Goal: Find contact information: Find contact information

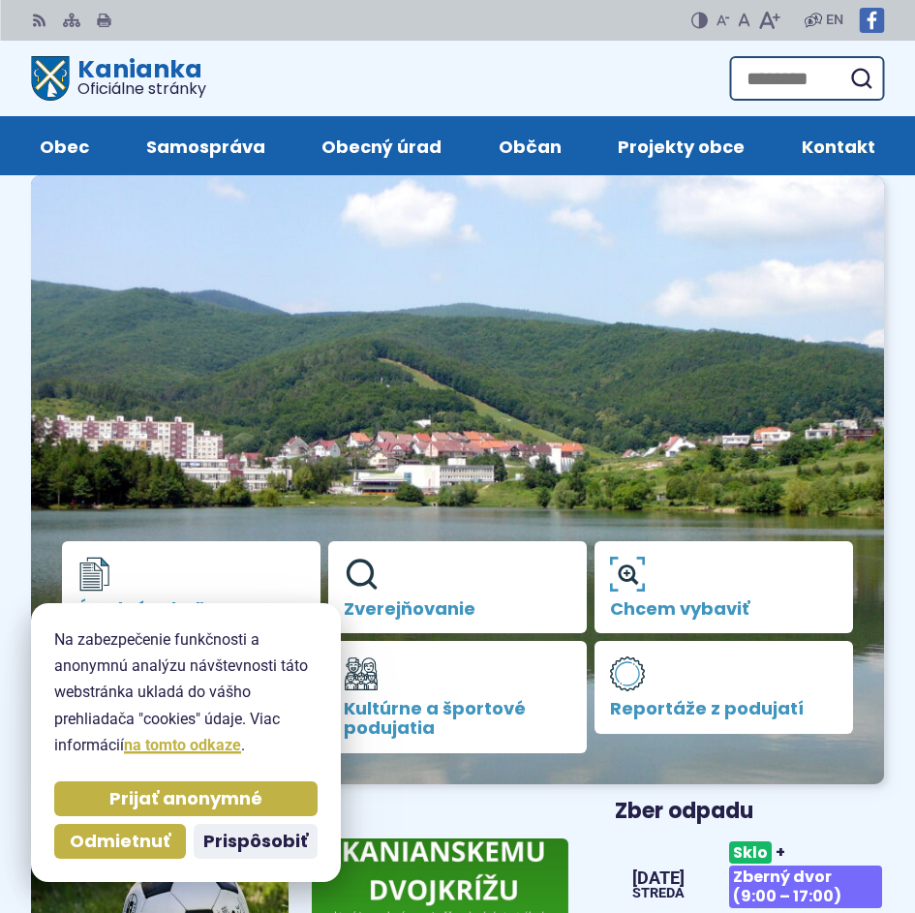
click at [844, 145] on span "Kontakt" at bounding box center [839, 145] width 74 height 59
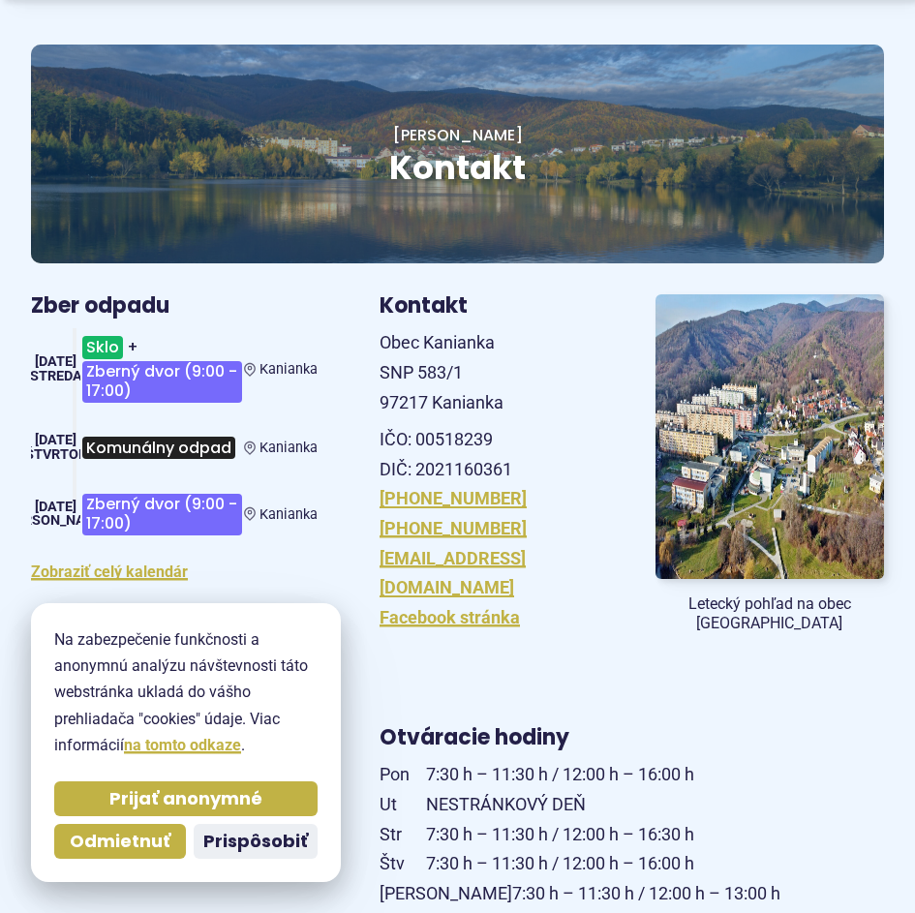
scroll to position [291, 0]
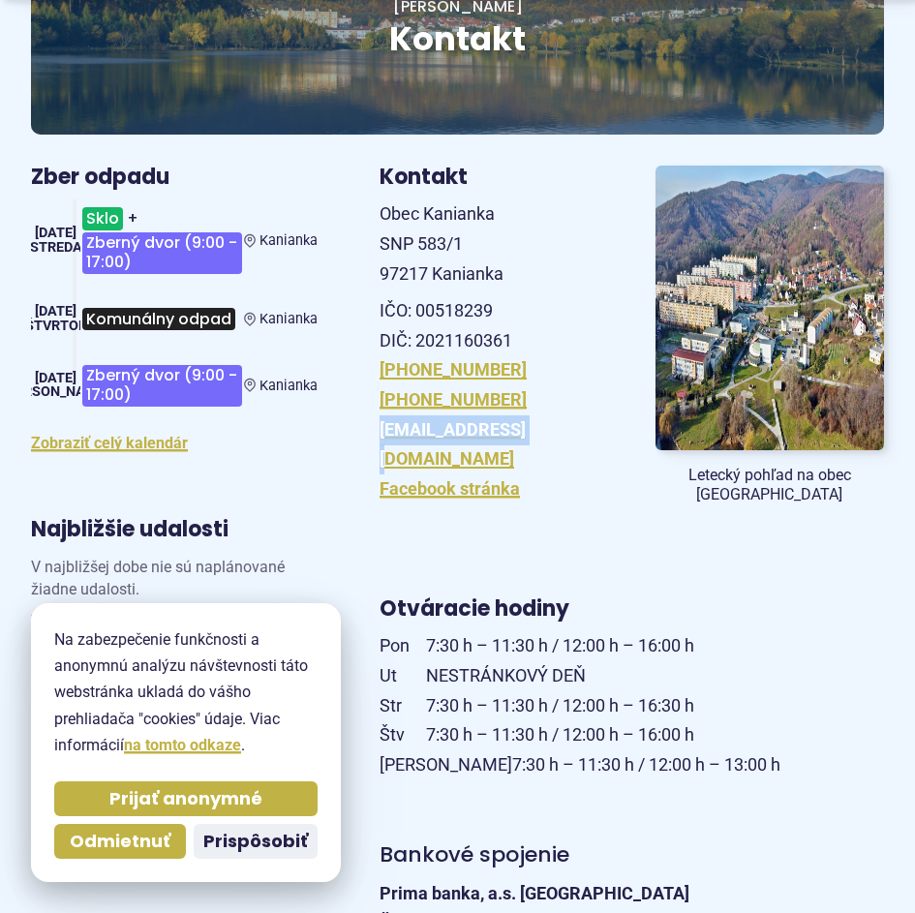
drag, startPoint x: 515, startPoint y: 432, endPoint x: 379, endPoint y: 430, distance: 136.6
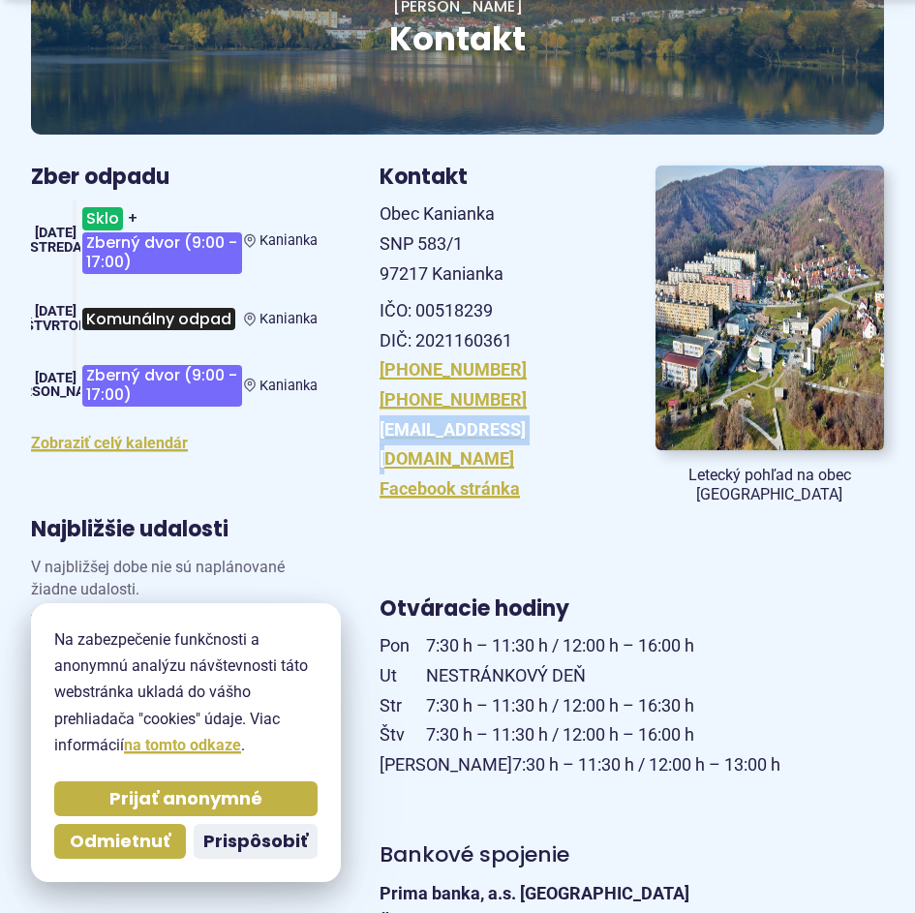
copy link "[EMAIL_ADDRESS][DOMAIN_NAME]"
